Goal: Task Accomplishment & Management: Use online tool/utility

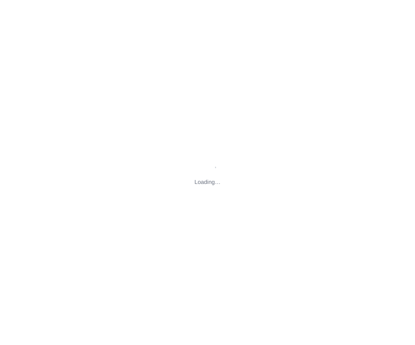
type input "[STREET_ADDRESS][US_STATE]"
type input "[EMAIL_ADDRESS][DOMAIN_NAME]"
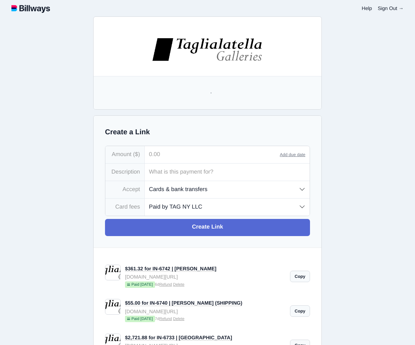
click at [183, 156] on input "tel" at bounding box center [212, 154] width 135 height 17
click at [167, 158] on input "tel" at bounding box center [212, 154] width 135 height 17
type input "1,325.00"
click at [190, 173] on input "text" at bounding box center [227, 172] width 165 height 17
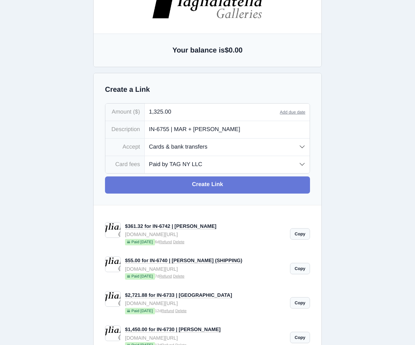
scroll to position [44, 0]
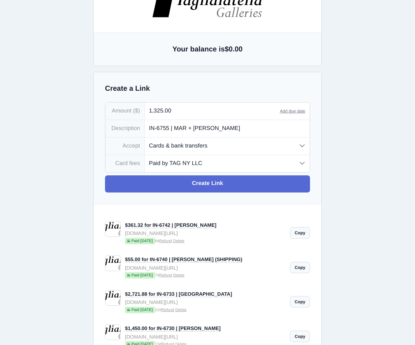
type input "IN-6755 | MAR + [PERSON_NAME]"
click at [219, 164] on select "Paid by TAG NY LLC Paid by customer (US) Paid by customer (Int'l)" at bounding box center [227, 163] width 165 height 17
select select "customer"
click at [145, 156] on select "Paid by TAG NY LLC Paid by customer (US) Paid by customer (Int'l)" at bounding box center [227, 163] width 165 height 17
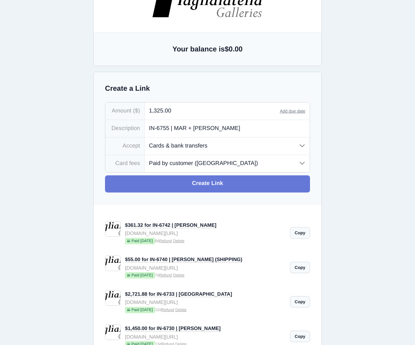
click at [218, 183] on link "Create Link" at bounding box center [207, 183] width 205 height 17
type input "[EMAIL_ADDRESS][DOMAIN_NAME]"
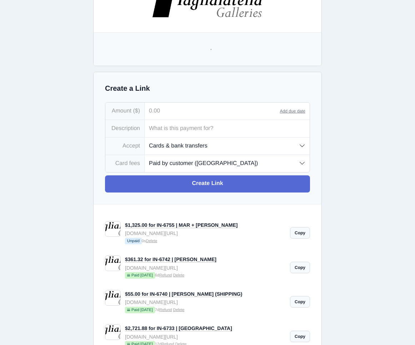
scroll to position [0, 0]
click at [299, 234] on link "Copy" at bounding box center [300, 232] width 20 height 11
click at [179, 112] on input "tel" at bounding box center [212, 111] width 135 height 17
type input "1,905.31"
click at [173, 129] on input "text" at bounding box center [227, 128] width 165 height 17
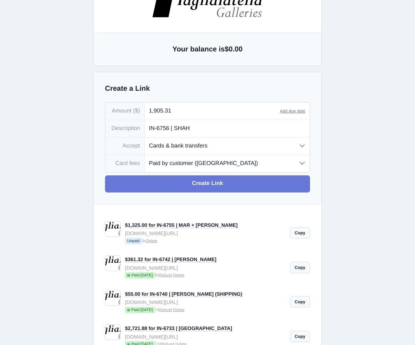
type input "IN-6756 | SHAH"
click at [221, 187] on link "Create Link" at bounding box center [207, 183] width 205 height 17
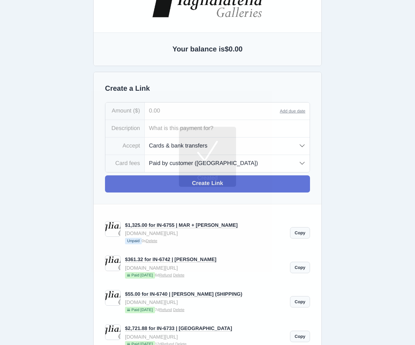
type input "[EMAIL_ADDRESS][DOMAIN_NAME]"
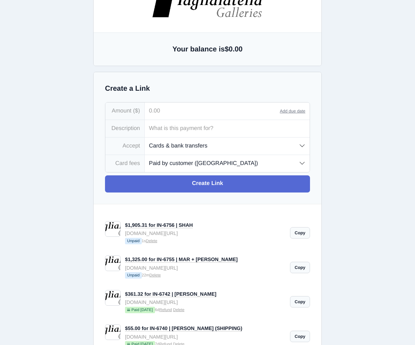
click at [299, 235] on link "Copy" at bounding box center [300, 232] width 20 height 11
